Goal: Task Accomplishment & Management: Manage account settings

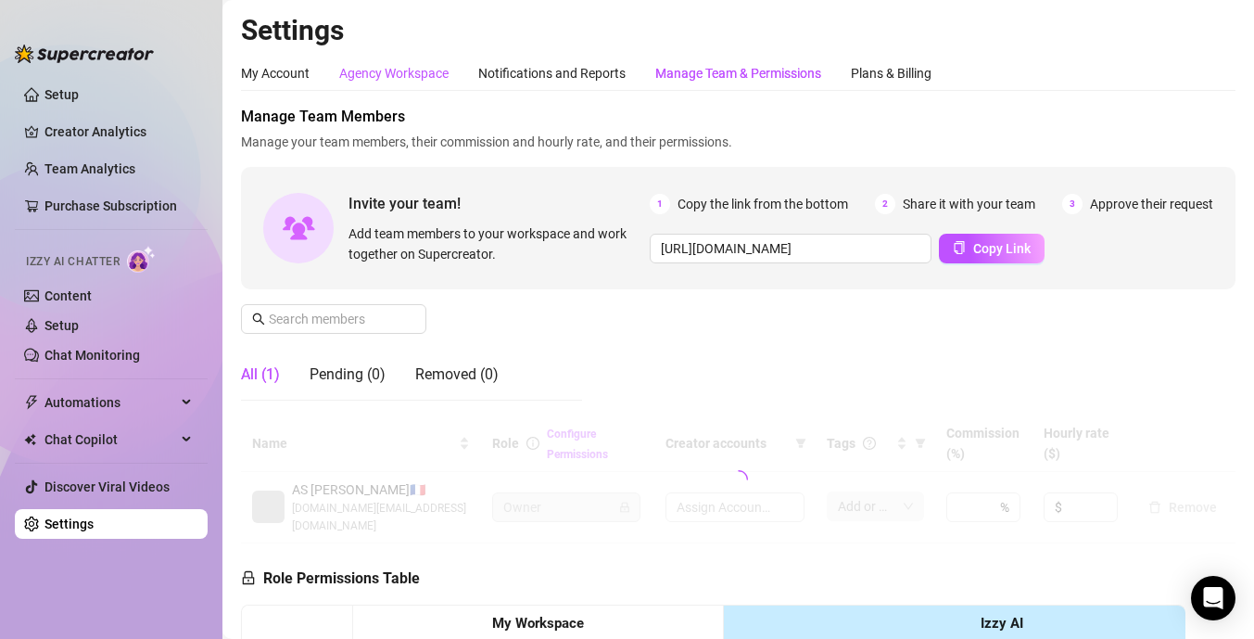
click at [397, 79] on div "Agency Workspace" at bounding box center [393, 73] width 109 height 20
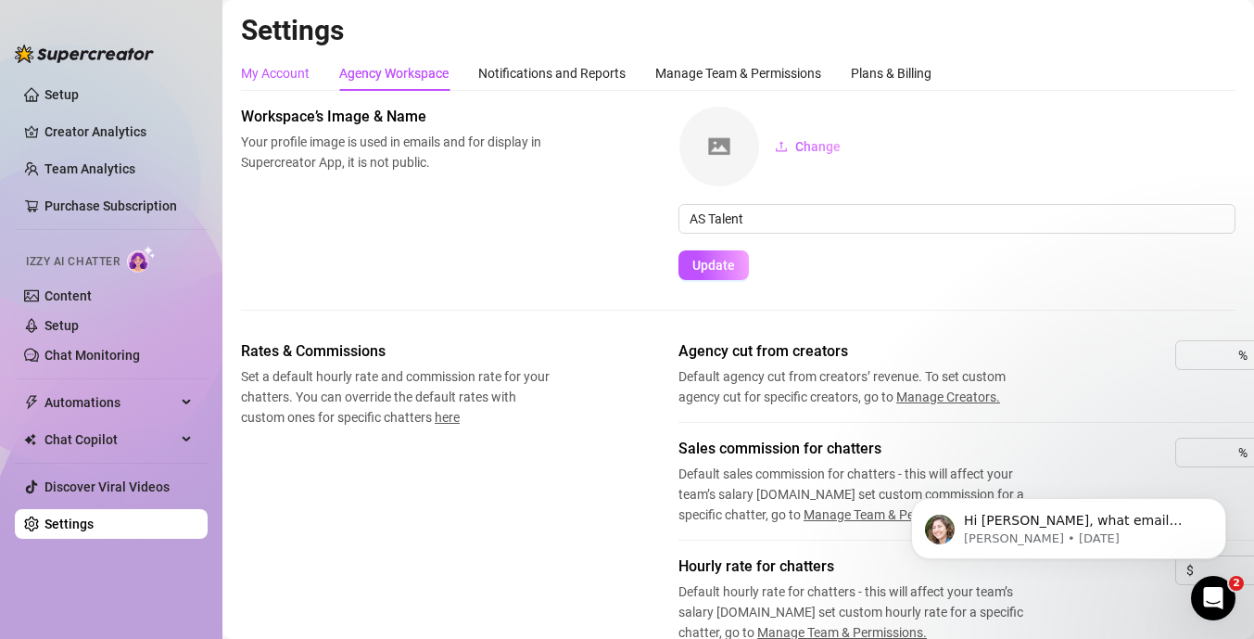
click at [295, 70] on div "My Account" at bounding box center [275, 73] width 69 height 20
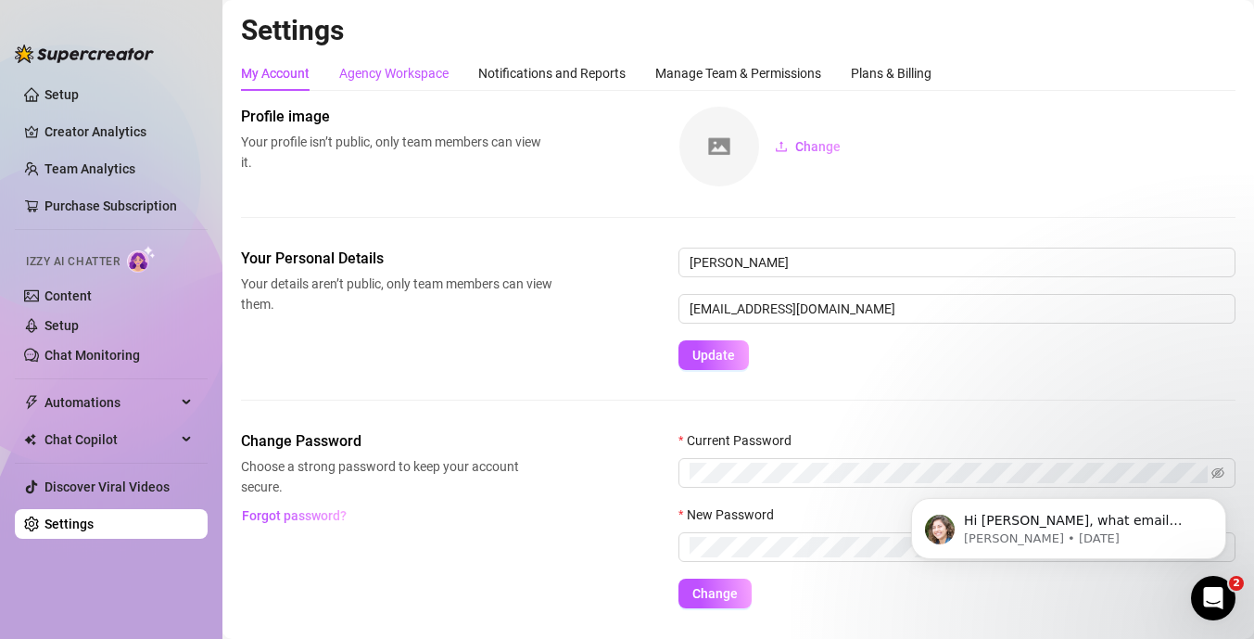
click at [368, 63] on div "Agency Workspace" at bounding box center [393, 73] width 109 height 20
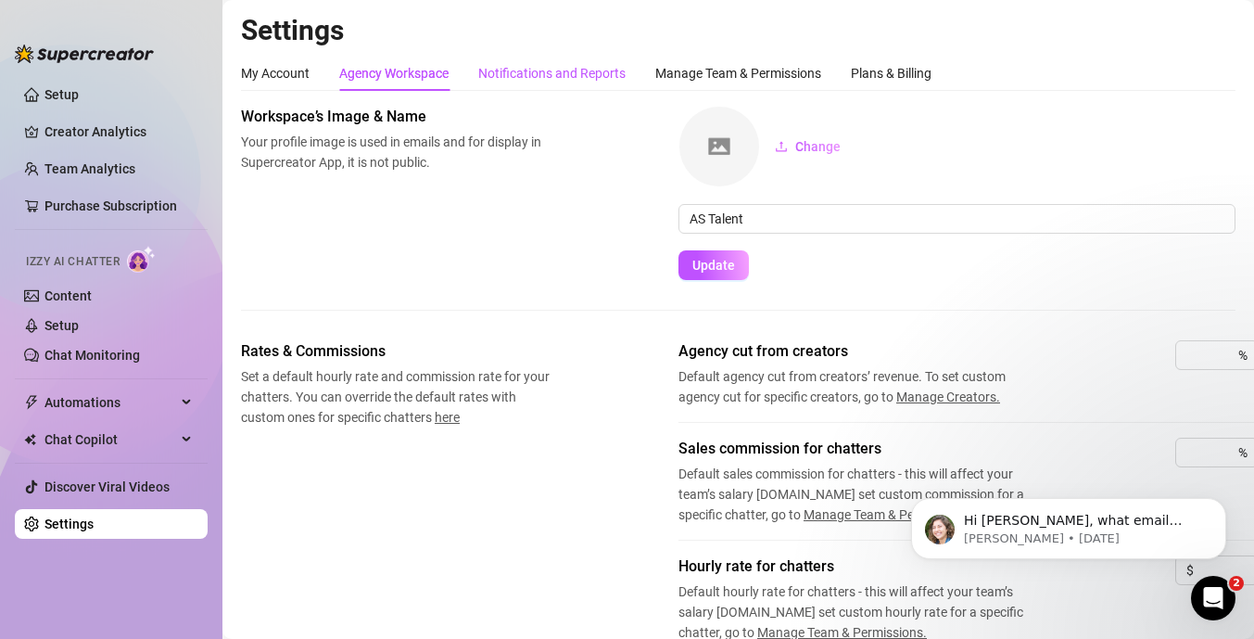
click at [508, 78] on div "Notifications and Reports" at bounding box center [551, 73] width 147 height 20
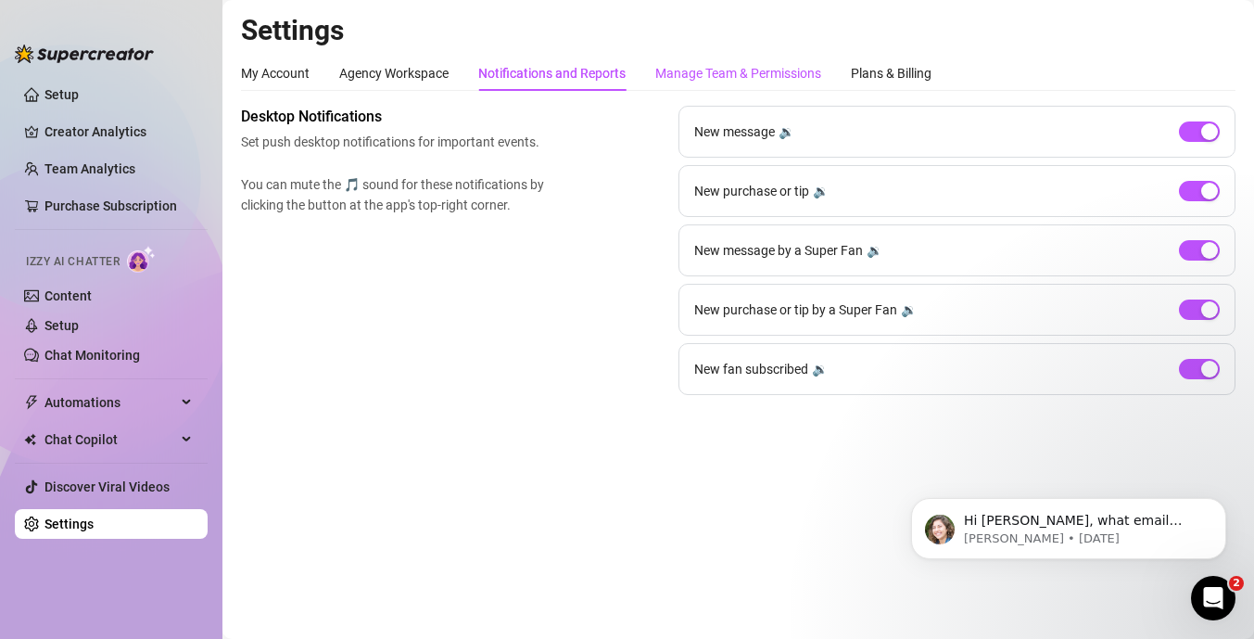
click at [679, 82] on div "Manage Team & Permissions" at bounding box center [738, 73] width 166 height 20
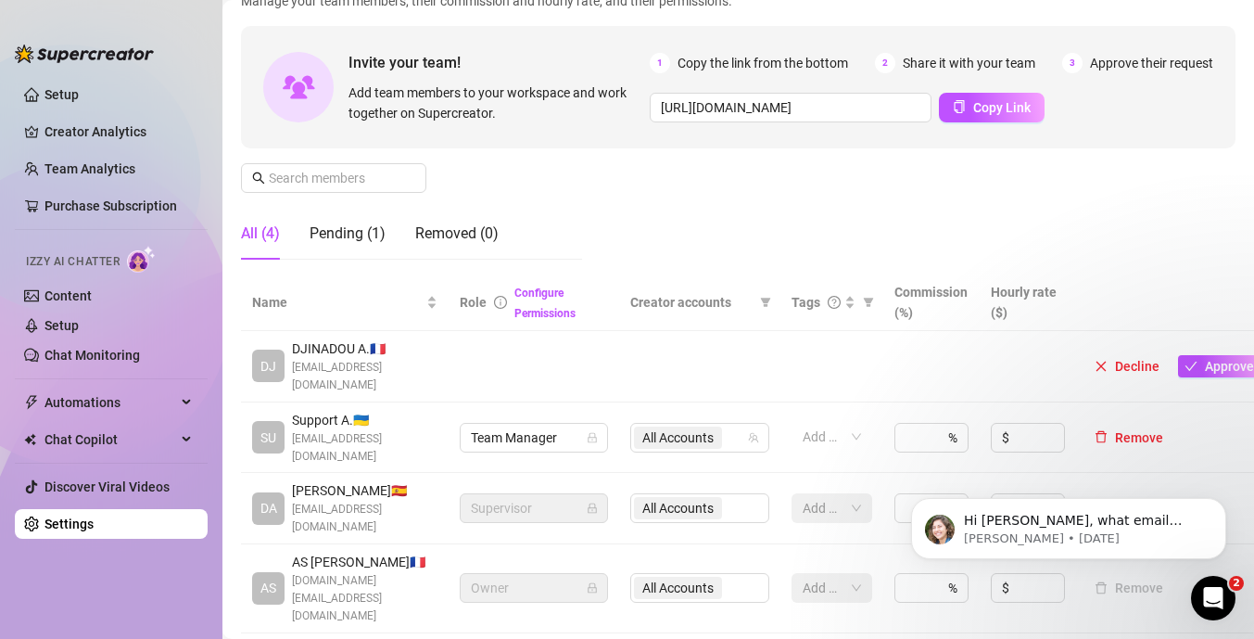
scroll to position [145, 0]
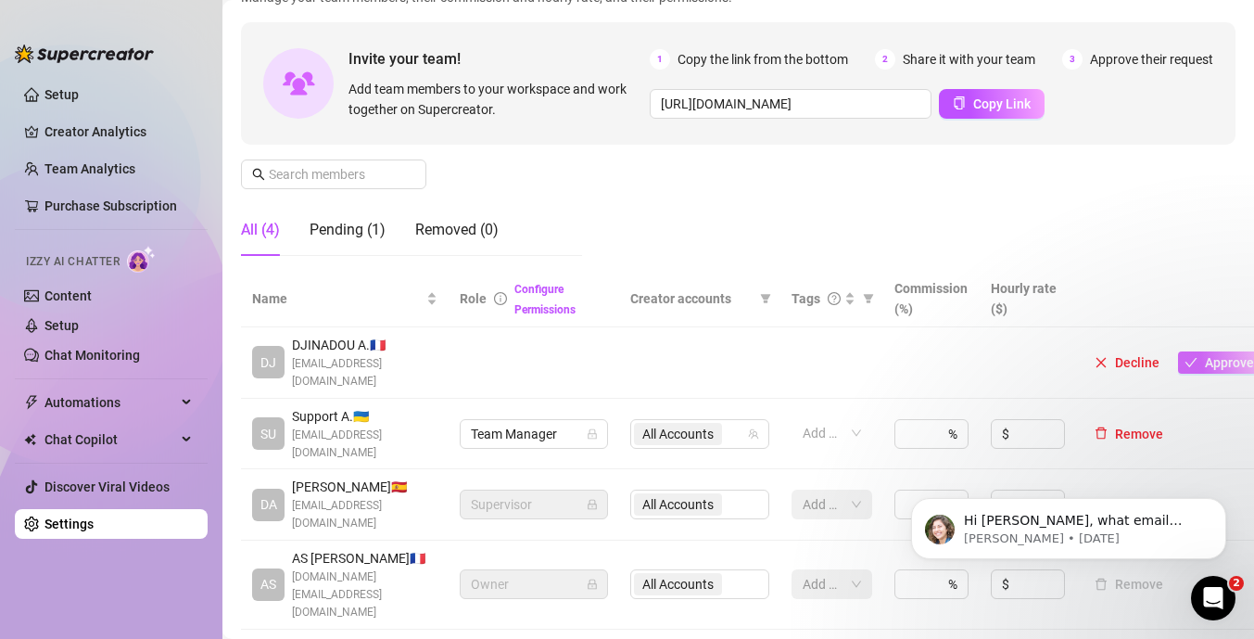
click at [1190, 356] on icon "check" at bounding box center [1190, 362] width 13 height 13
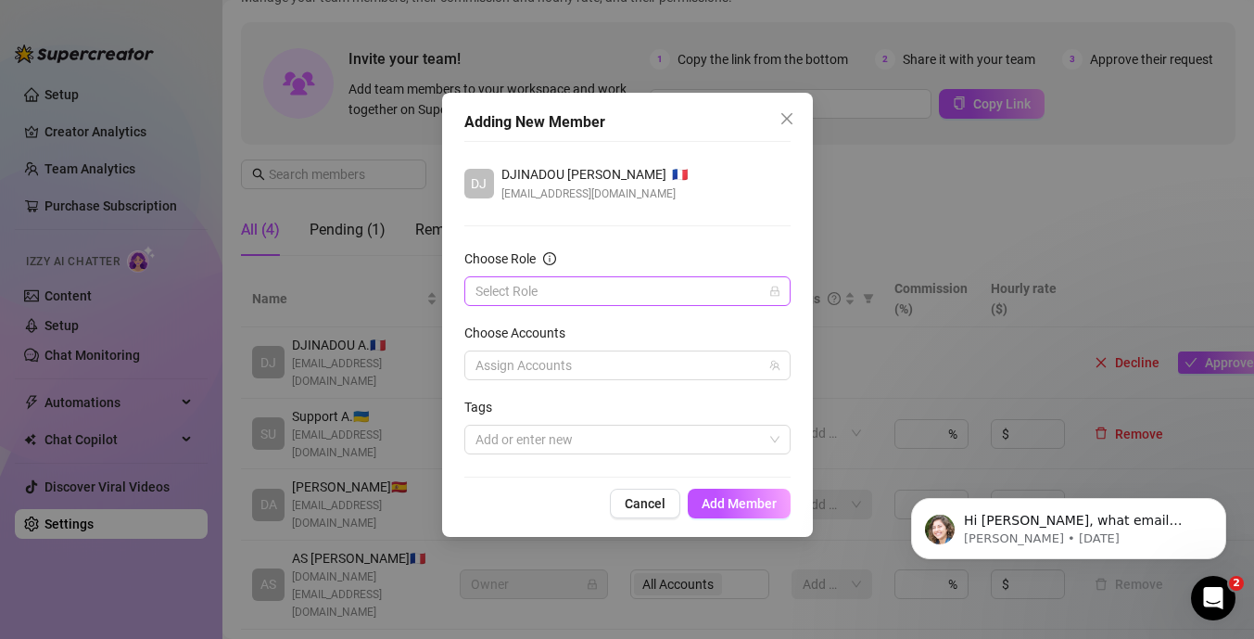
click at [602, 295] on input "Choose Role" at bounding box center [618, 291] width 287 height 28
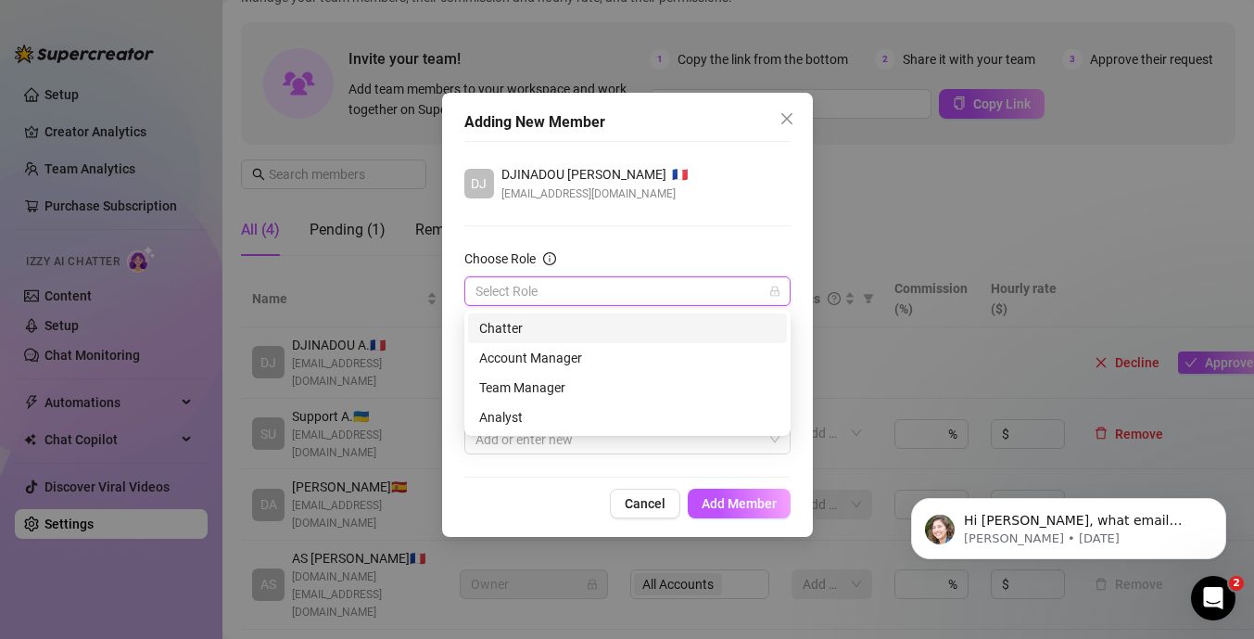
click at [521, 326] on div "Chatter" at bounding box center [627, 328] width 297 height 20
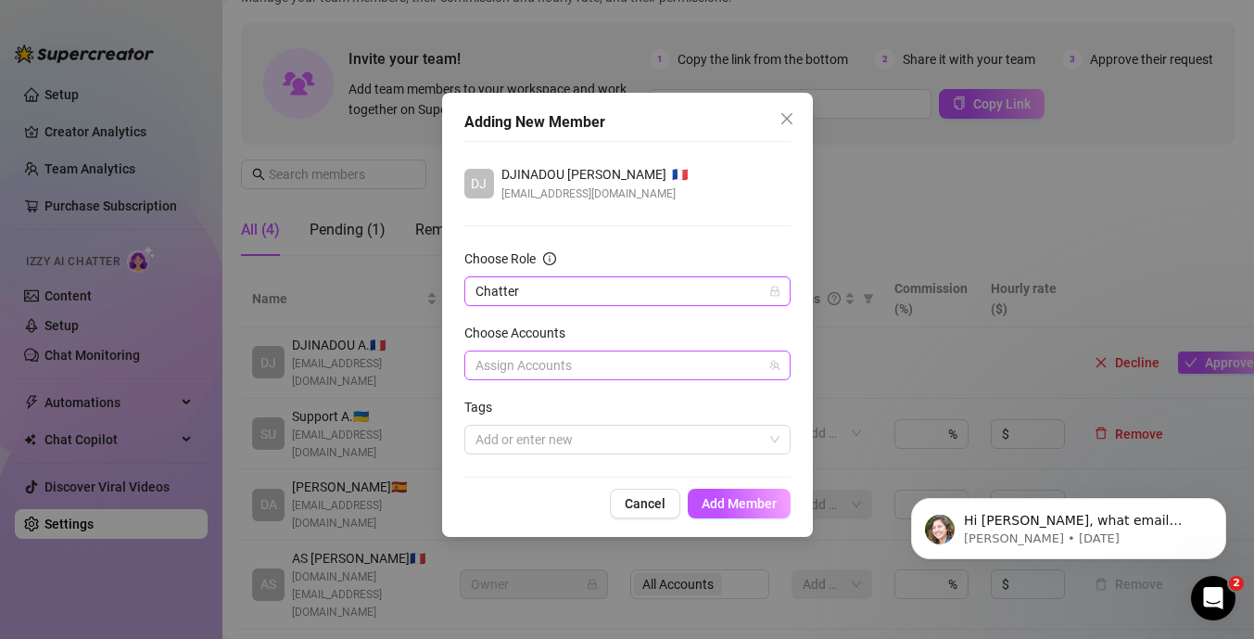
click at [514, 362] on div at bounding box center [617, 365] width 299 height 26
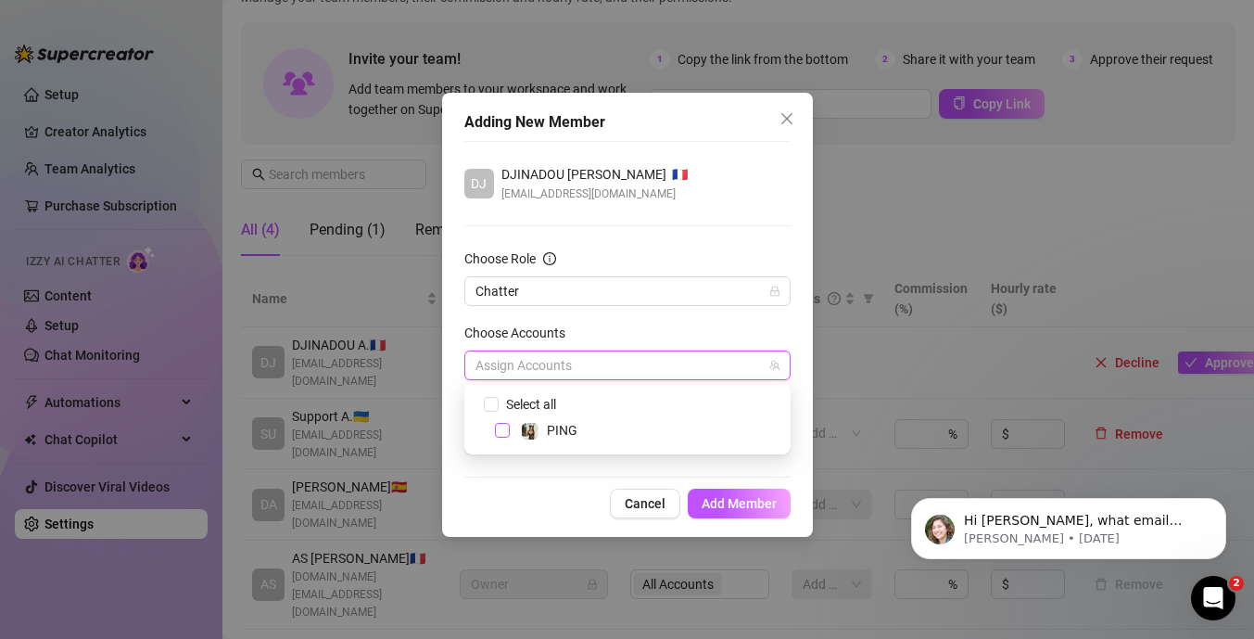
click at [500, 431] on span "Select tree node" at bounding box center [502, 430] width 15 height 15
checkbox input "true"
click at [562, 491] on div "Cancel Add Member" at bounding box center [627, 503] width 326 height 30
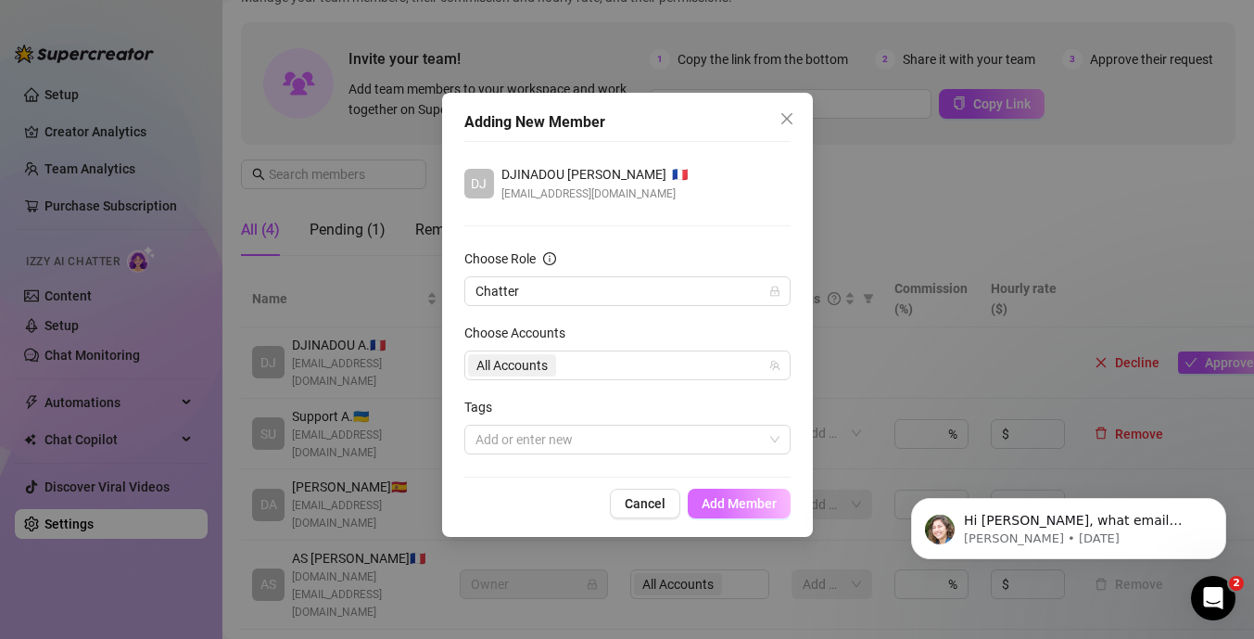
click at [747, 507] on span "Add Member" at bounding box center [739, 503] width 75 height 15
